Goal: Navigation & Orientation: Understand site structure

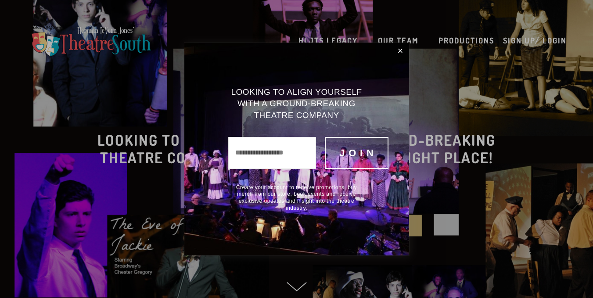
click at [293, 152] on input "text" at bounding box center [272, 153] width 88 height 32
type input "**********"
click at [398, 50] on link "Close" at bounding box center [400, 51] width 14 height 15
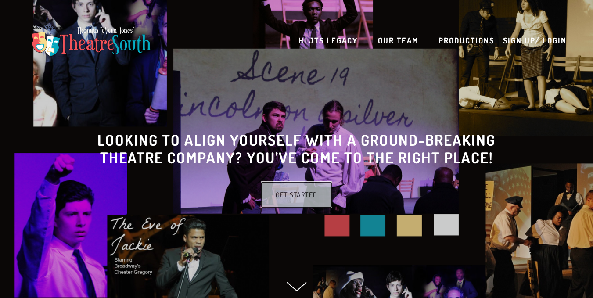
click at [277, 200] on link "Get Started" at bounding box center [297, 194] width 72 height 27
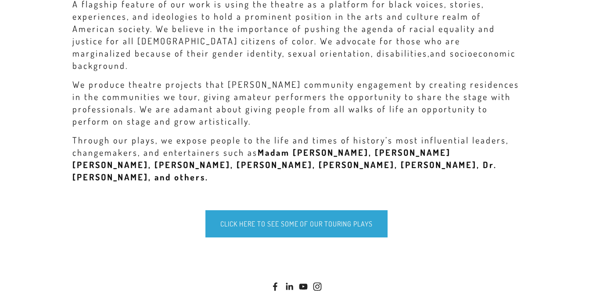
scroll to position [439, 0]
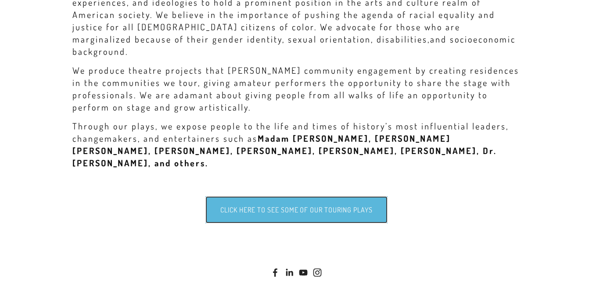
click at [285, 196] on link "Click here to see some of our touring plays" at bounding box center [297, 209] width 182 height 27
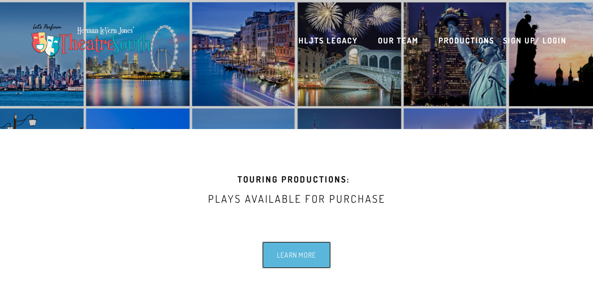
click at [306, 248] on link "Learn more" at bounding box center [296, 255] width 69 height 27
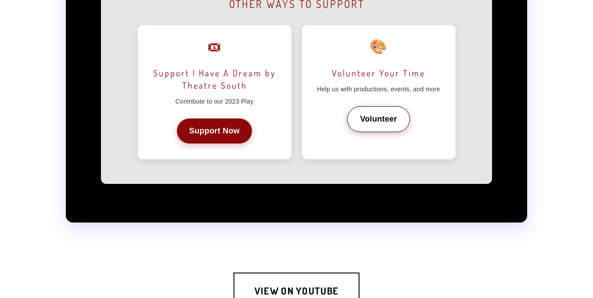
scroll to position [791, 0]
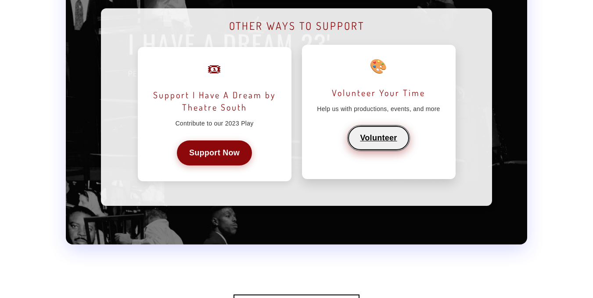
click at [363, 133] on link "Volunteer" at bounding box center [378, 138] width 62 height 26
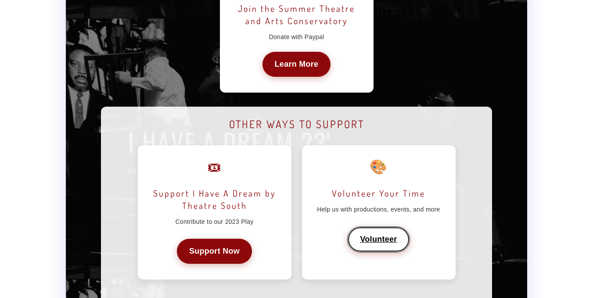
scroll to position [773, 0]
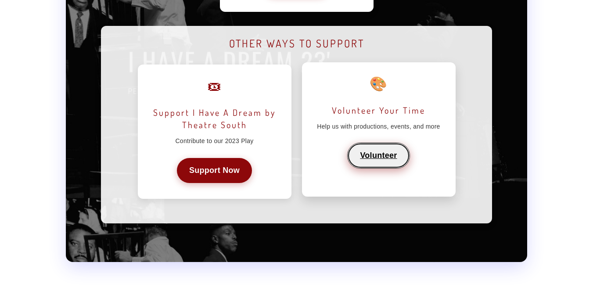
click at [374, 157] on link "Volunteer" at bounding box center [378, 156] width 62 height 26
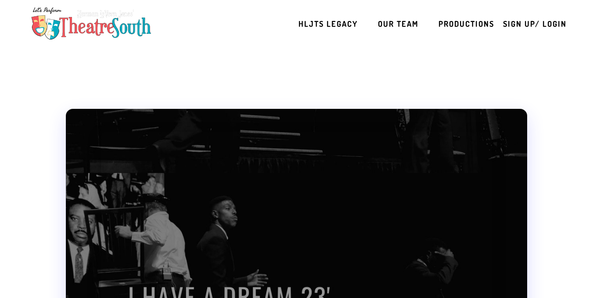
scroll to position [18, 0]
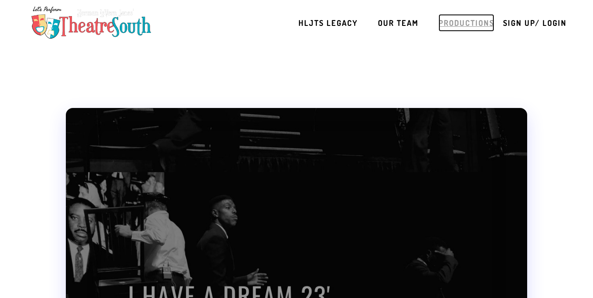
click at [450, 26] on link "Productions" at bounding box center [467, 23] width 56 height 18
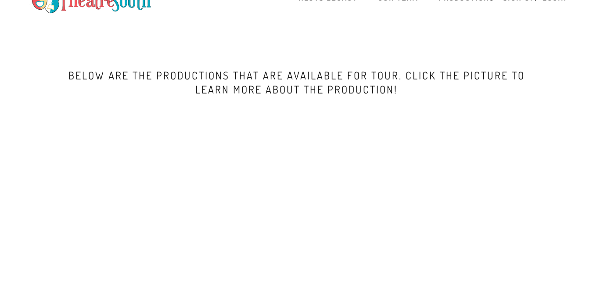
scroll to position [105, 0]
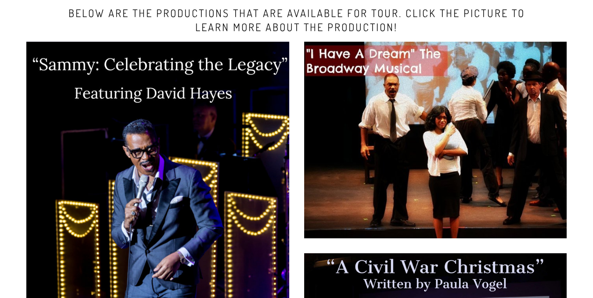
click at [338, 145] on img at bounding box center [435, 140] width 263 height 197
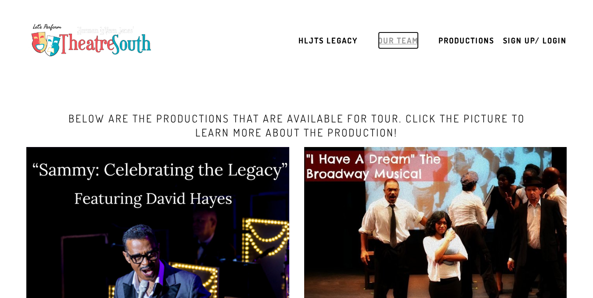
click at [394, 45] on link "Our Team" at bounding box center [398, 41] width 41 height 18
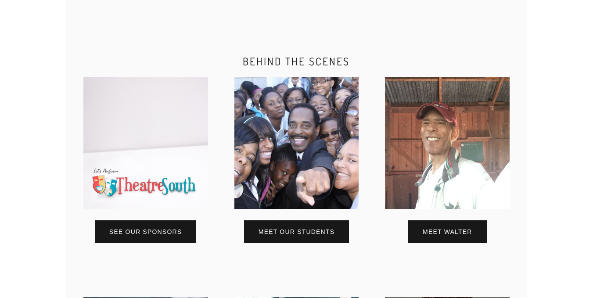
scroll to position [466, 0]
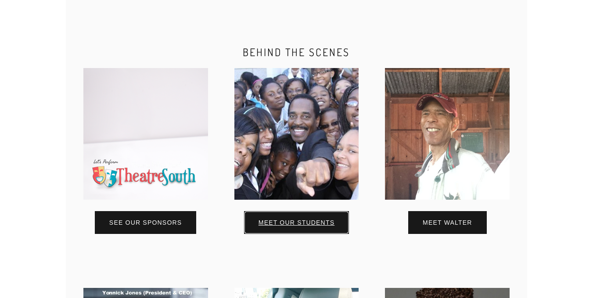
click at [288, 227] on link "M eet o ur St udents" at bounding box center [296, 222] width 105 height 23
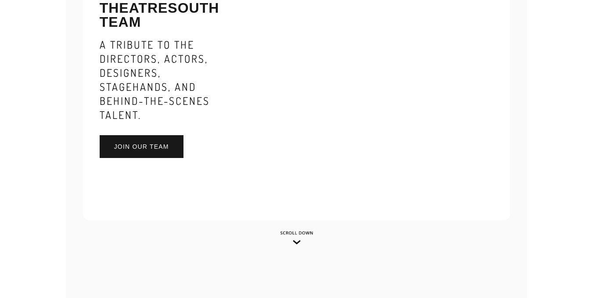
scroll to position [0, 0]
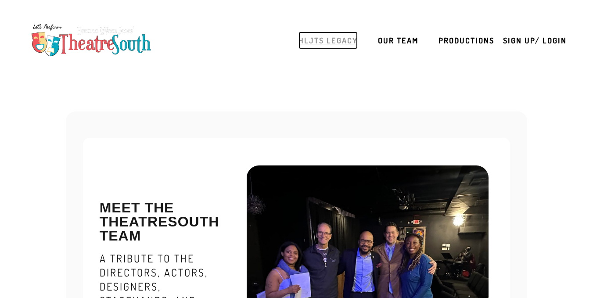
click at [325, 41] on link "HLJTS Legacy" at bounding box center [328, 41] width 59 height 18
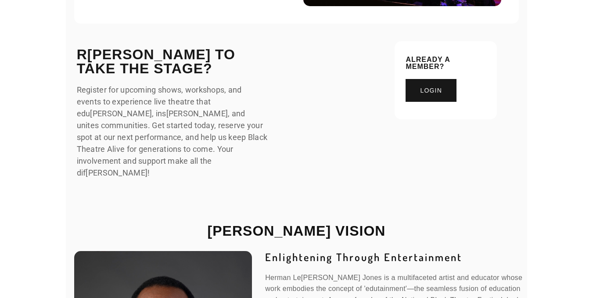
scroll to position [546, 0]
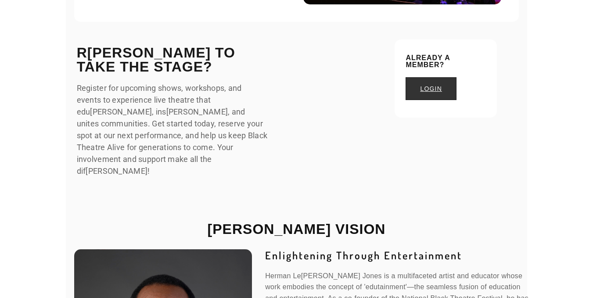
click at [444, 94] on link "l ogin" at bounding box center [431, 88] width 51 height 23
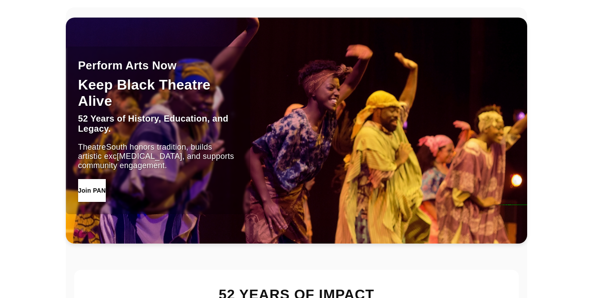
scroll to position [0, 0]
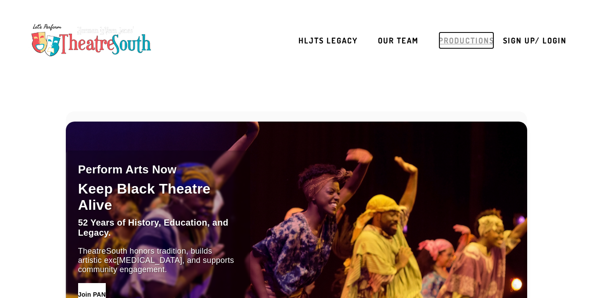
click at [461, 43] on link "Productions" at bounding box center [467, 41] width 56 height 18
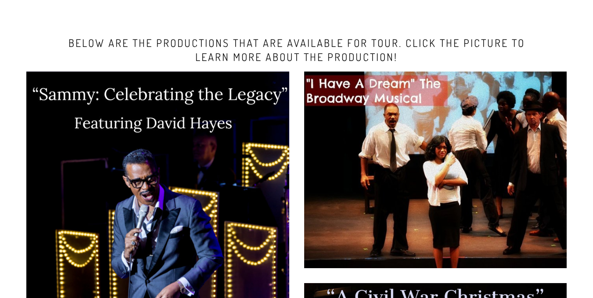
scroll to position [77, 0]
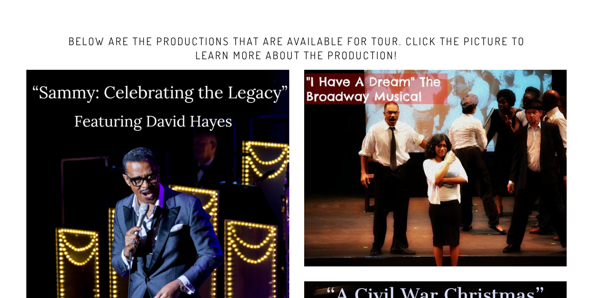
click at [440, 130] on img at bounding box center [435, 168] width 263 height 197
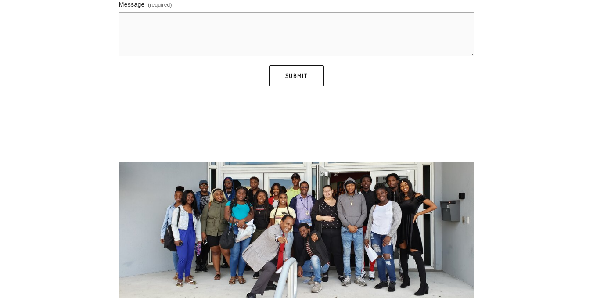
scroll to position [396, 0]
